Goal: Information Seeking & Learning: Learn about a topic

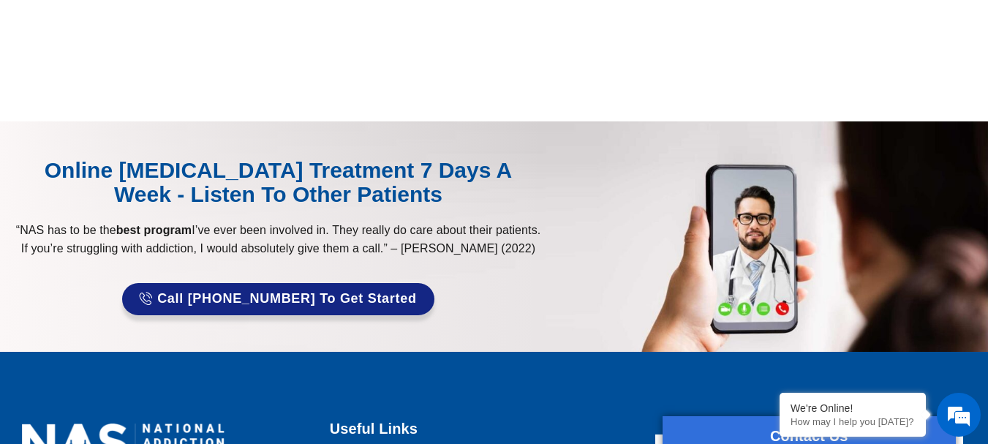
scroll to position [1463, 0]
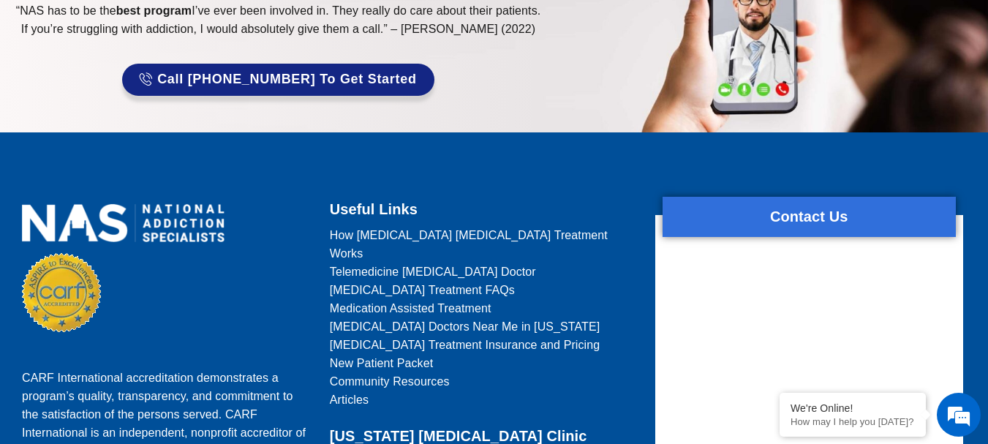
click at [940, 204] on h2 "Contact Us" at bounding box center [809, 217] width 293 height 26
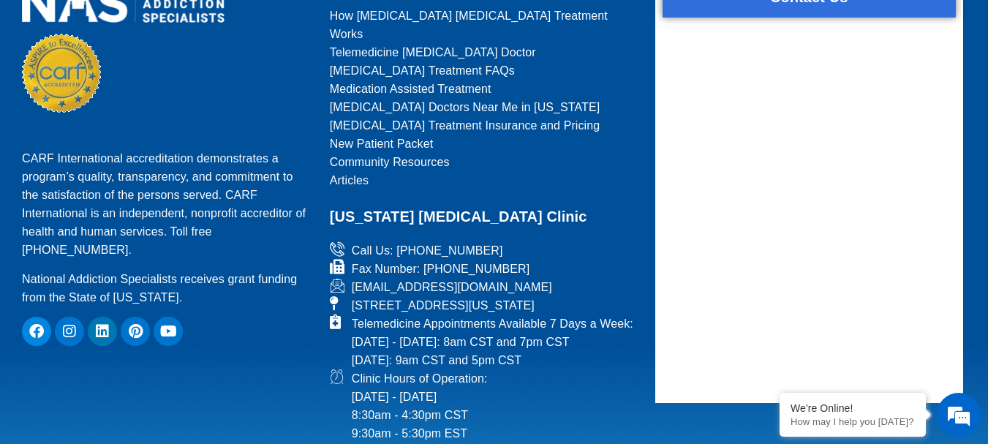
scroll to position [1536, 0]
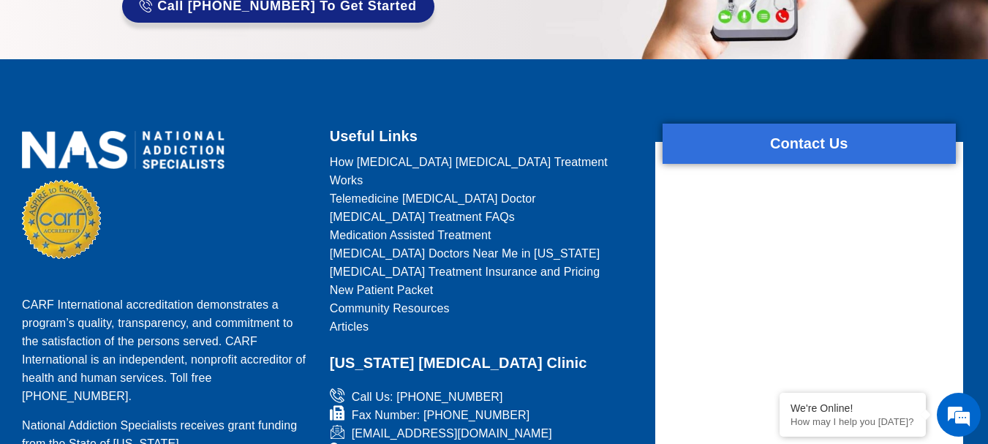
click at [425, 189] on span "Telemedicine [MEDICAL_DATA] Doctor" at bounding box center [433, 198] width 206 height 18
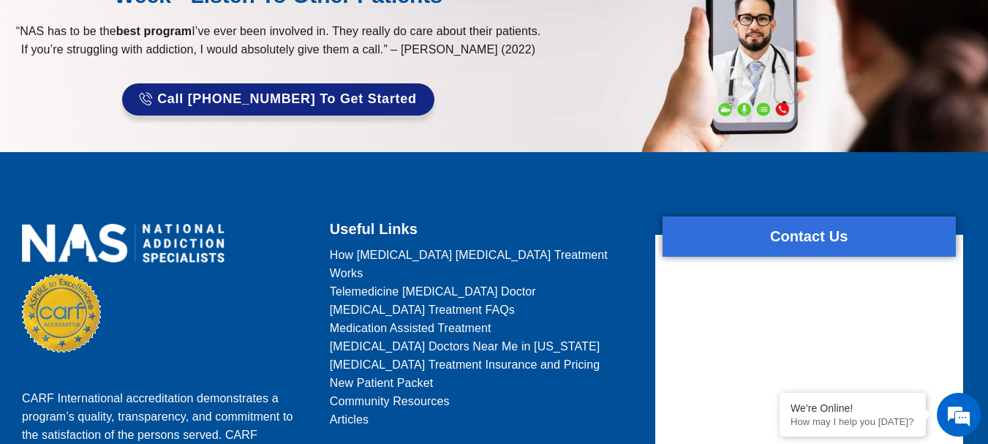
scroll to position [2998, 0]
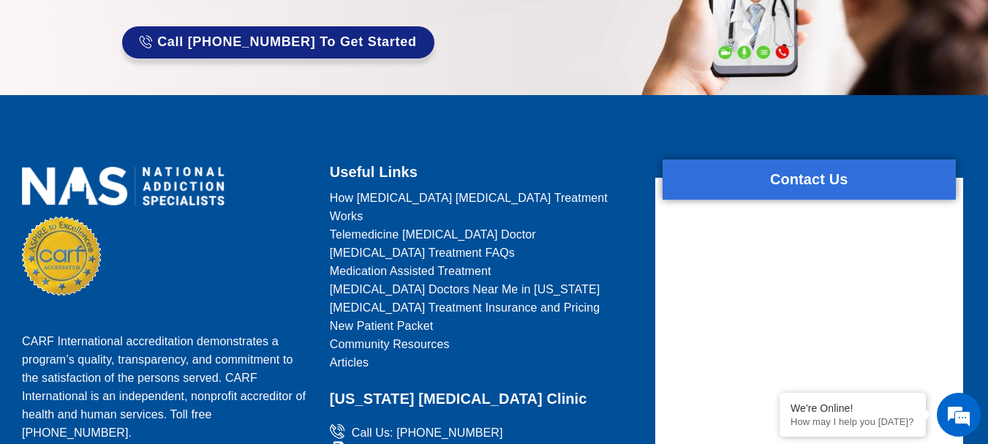
click at [423, 298] on span "[MEDICAL_DATA] Treatment Insurance and Pricing" at bounding box center [465, 307] width 271 height 18
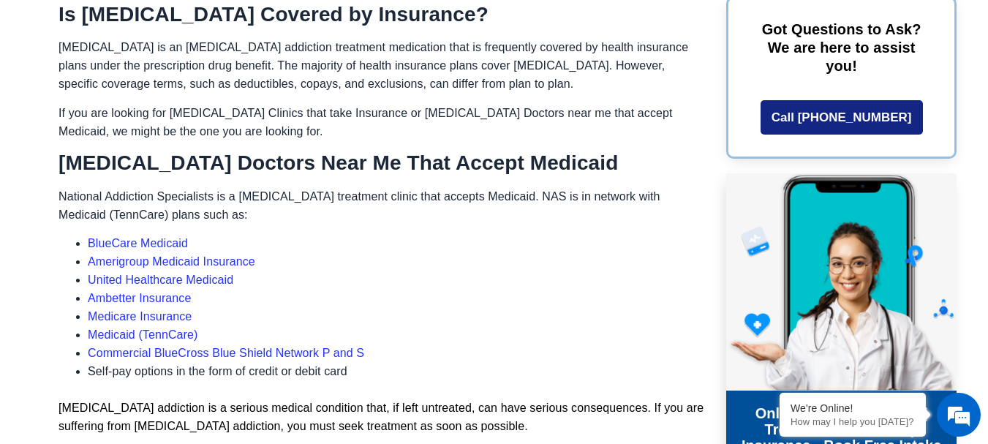
scroll to position [780, 0]
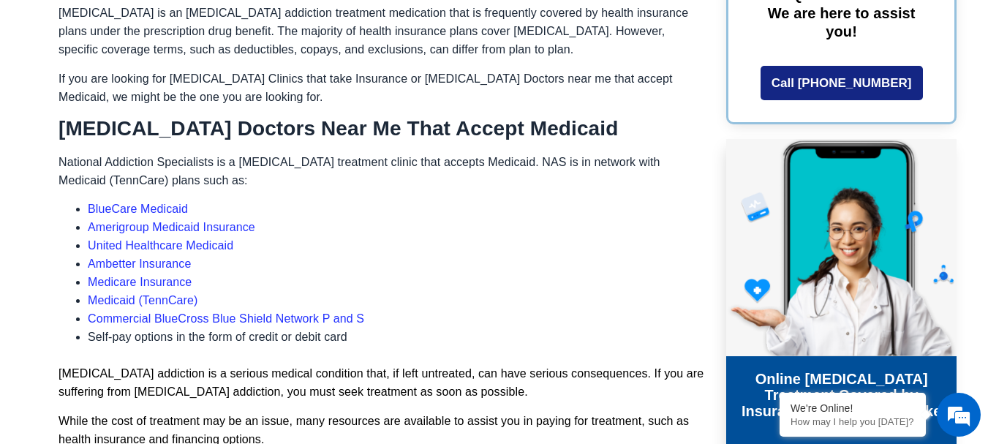
drag, startPoint x: 374, startPoint y: 280, endPoint x: 372, endPoint y: 290, distance: 10.5
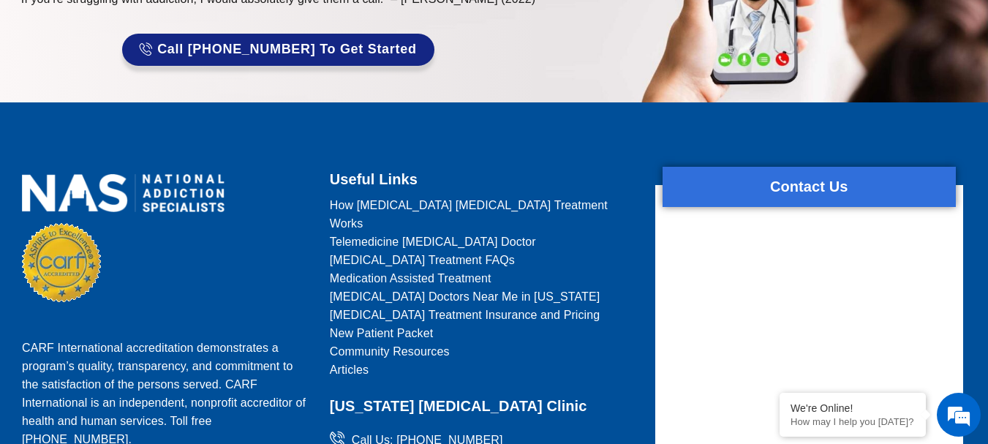
scroll to position [2470, 0]
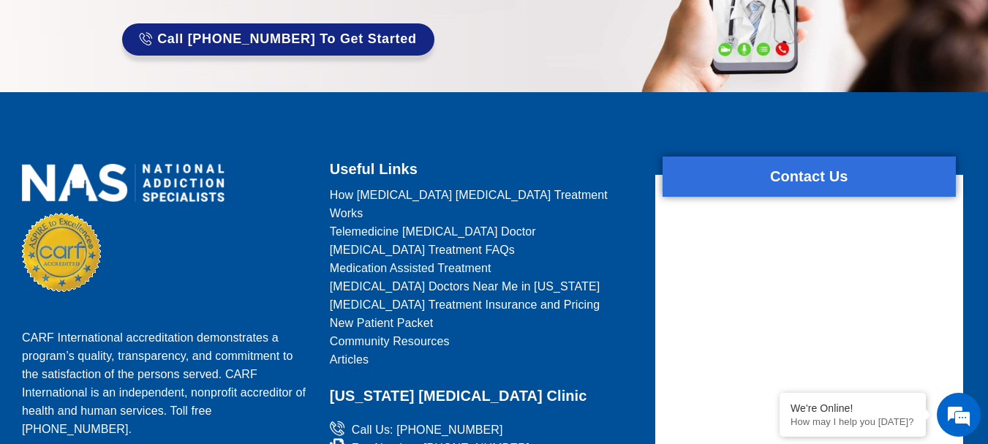
click at [382, 332] on span "Community Resources" at bounding box center [390, 341] width 120 height 18
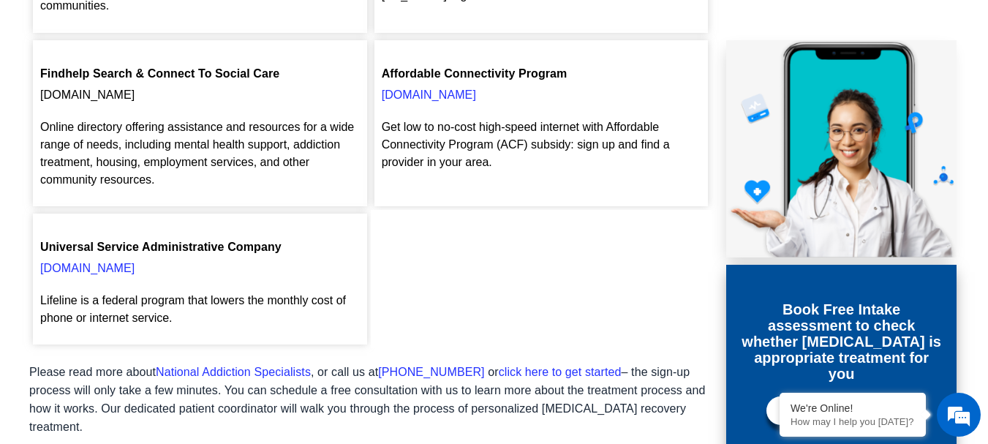
scroll to position [1024, 0]
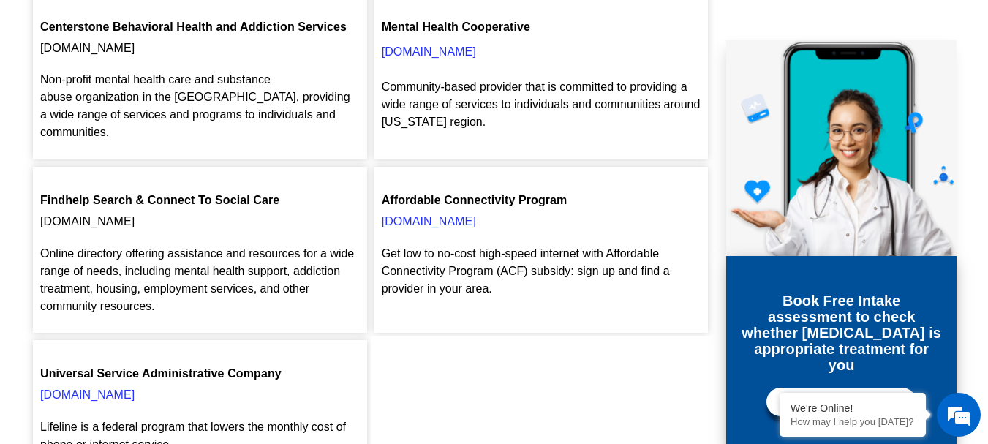
click at [424, 215] on link "[DOMAIN_NAME]" at bounding box center [429, 221] width 94 height 12
click at [118, 388] on link "[DOMAIN_NAME]" at bounding box center [87, 394] width 94 height 12
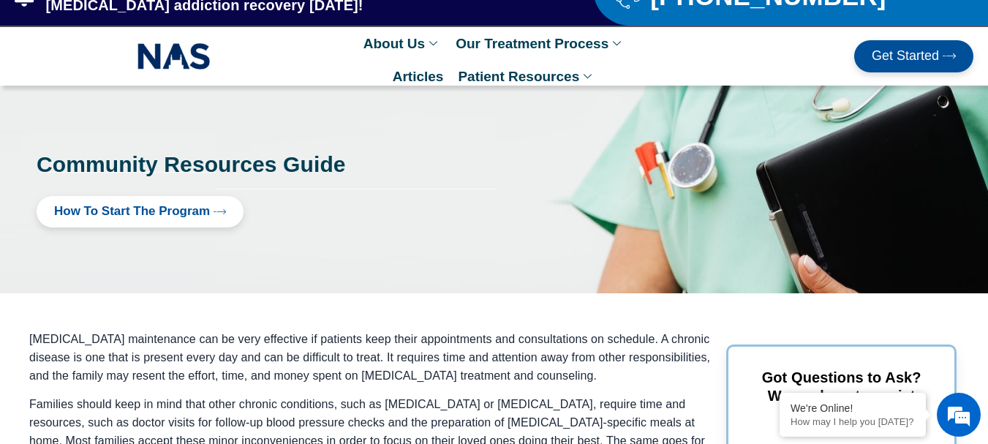
scroll to position [0, 0]
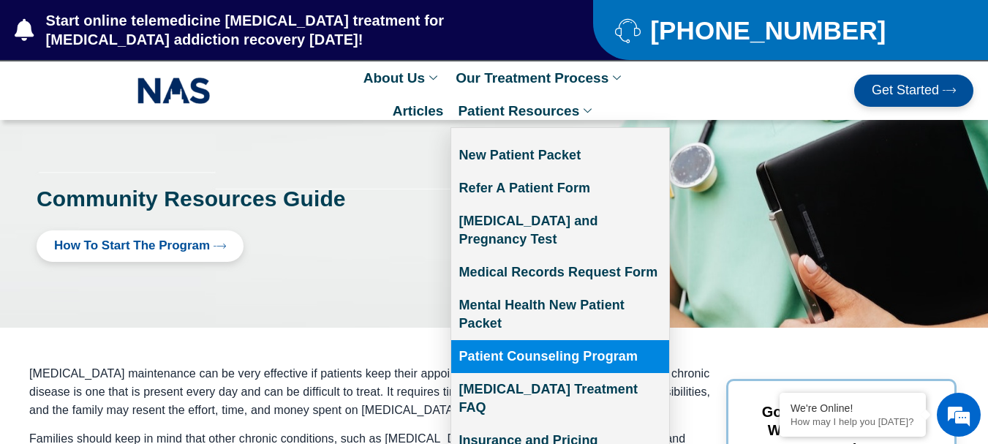
click at [573, 340] on link "Patient Counseling Program" at bounding box center [560, 356] width 218 height 33
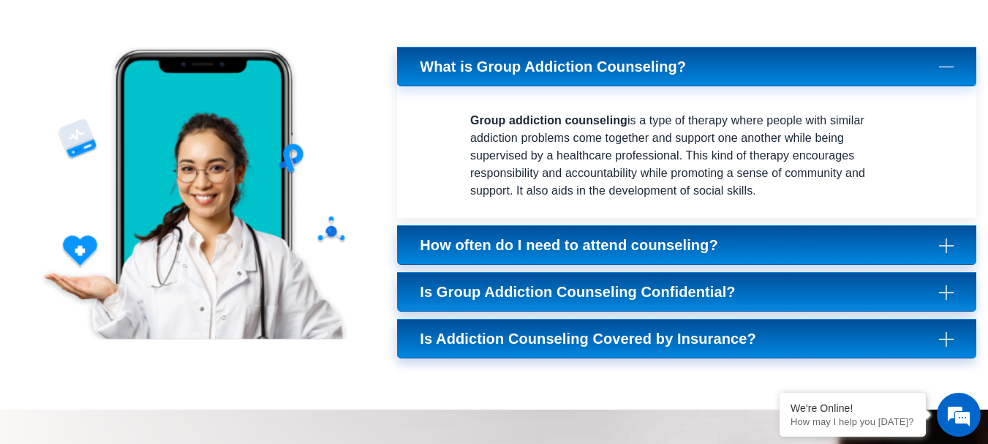
scroll to position [1901, 0]
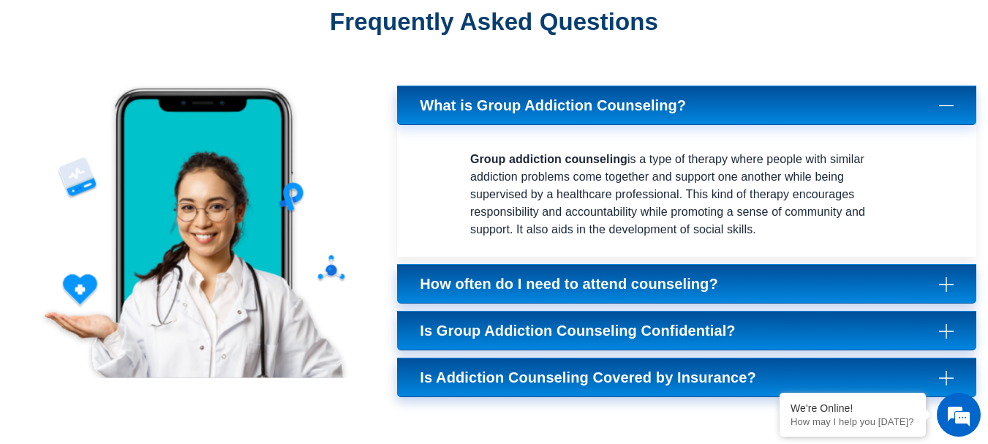
click at [797, 283] on link "How often do I need to attend counseling?" at bounding box center [686, 283] width 579 height 39
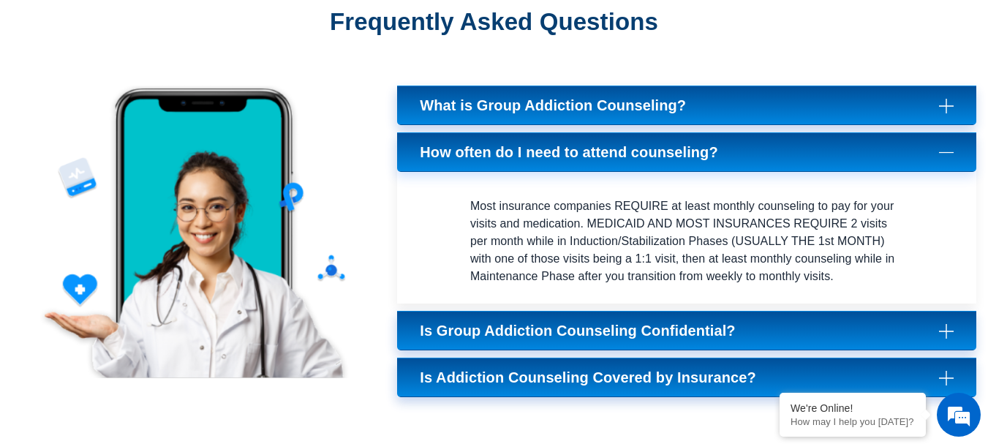
click at [706, 375] on span "Is Addiction Counseling Covered by Insurance?" at bounding box center [591, 378] width 343 height 18
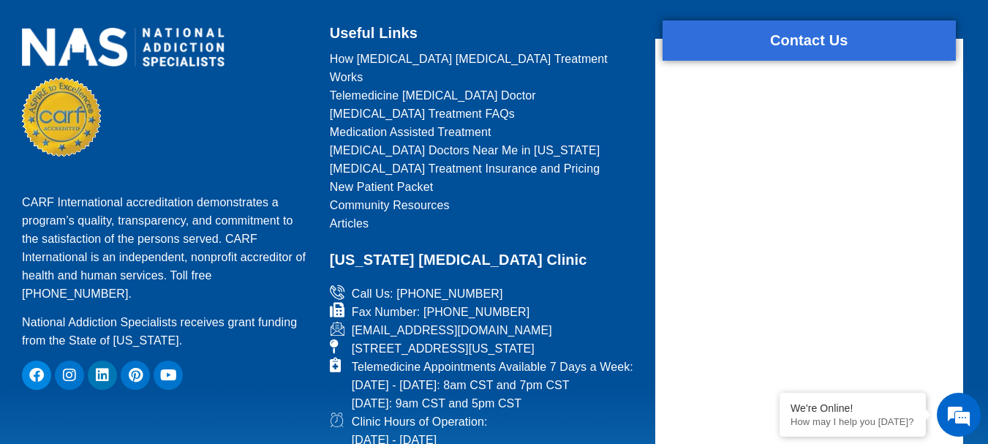
scroll to position [2633, 0]
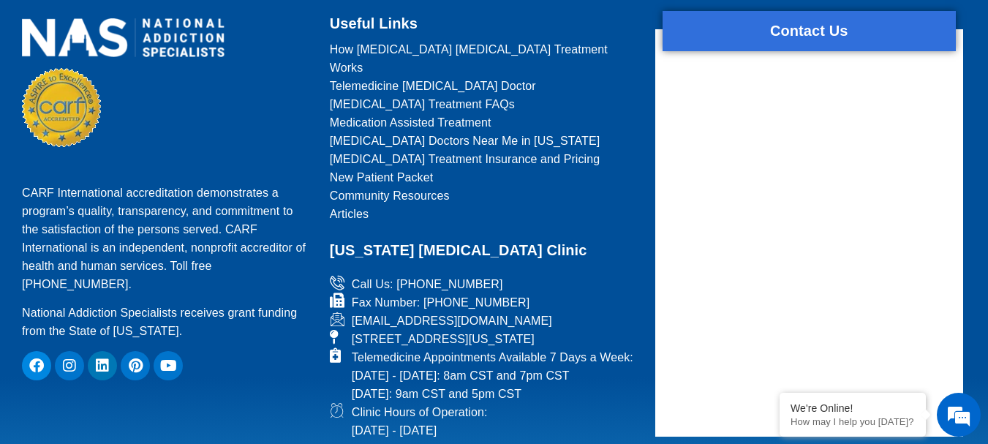
click at [373, 168] on span "New Patient Packet" at bounding box center [381, 177] width 103 height 18
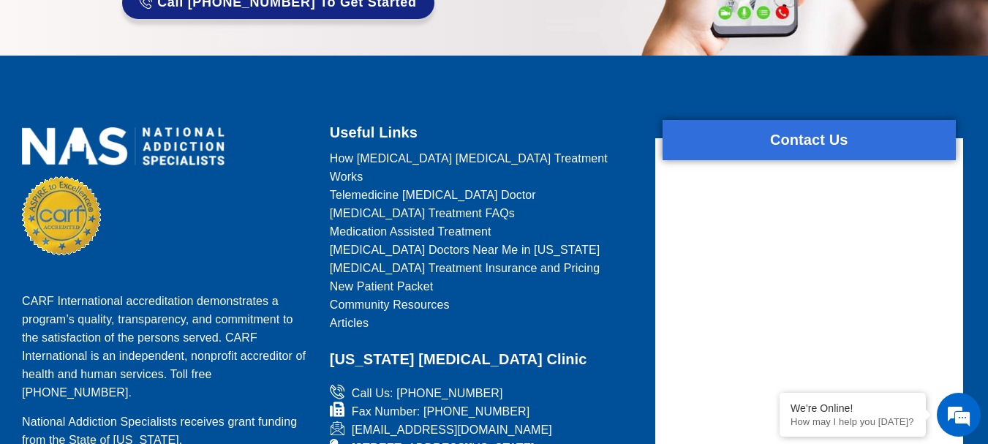
scroll to position [1539, 0]
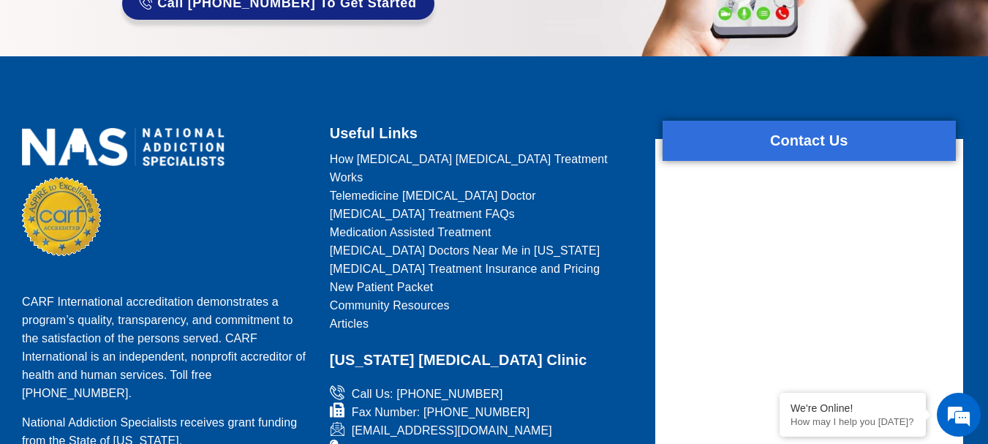
click at [418, 223] on span "Medication Assisted Treatment" at bounding box center [411, 232] width 162 height 18
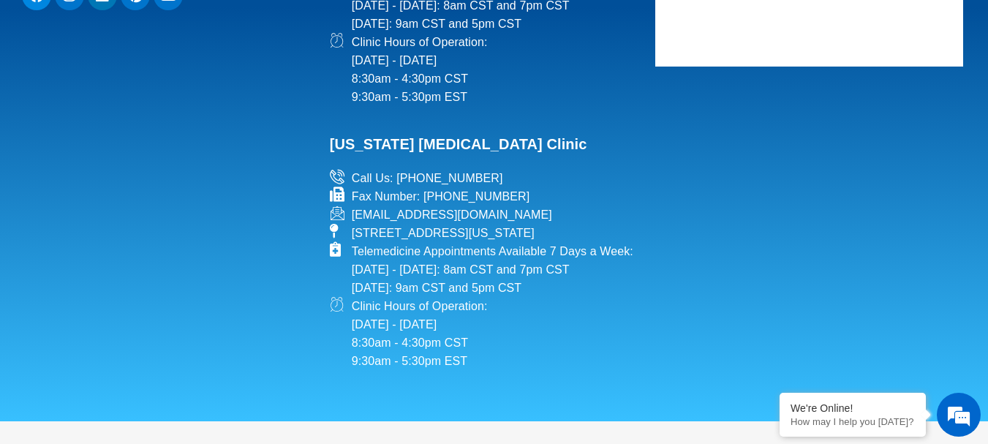
scroll to position [5194, 0]
